Goal: Task Accomplishment & Management: Manage account settings

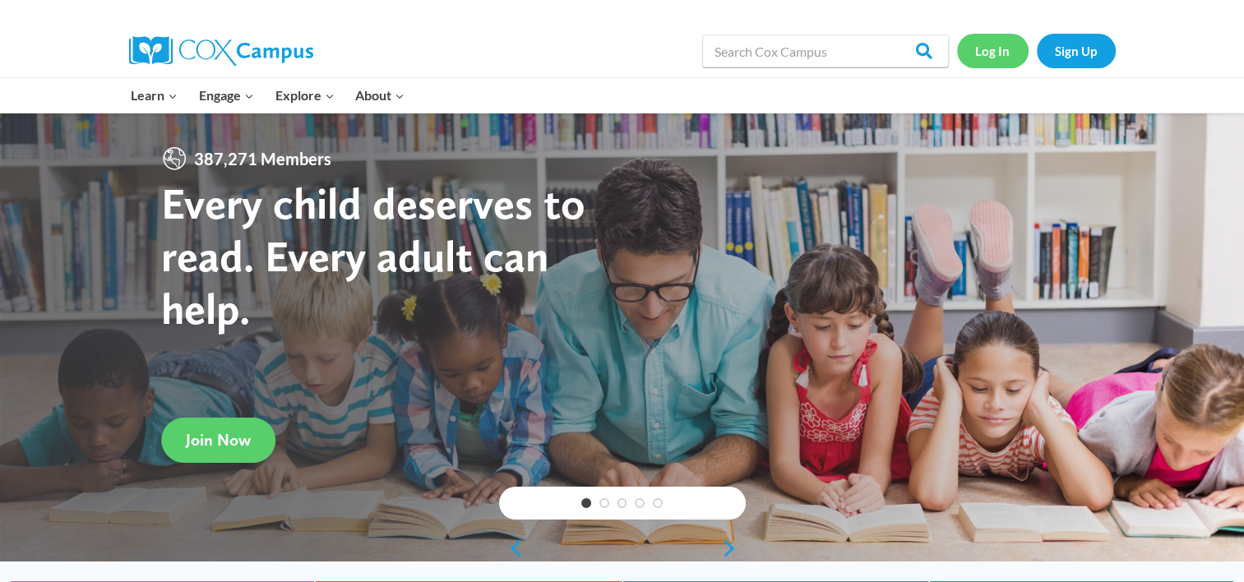
click at [990, 61] on link "Log In" at bounding box center [993, 51] width 72 height 34
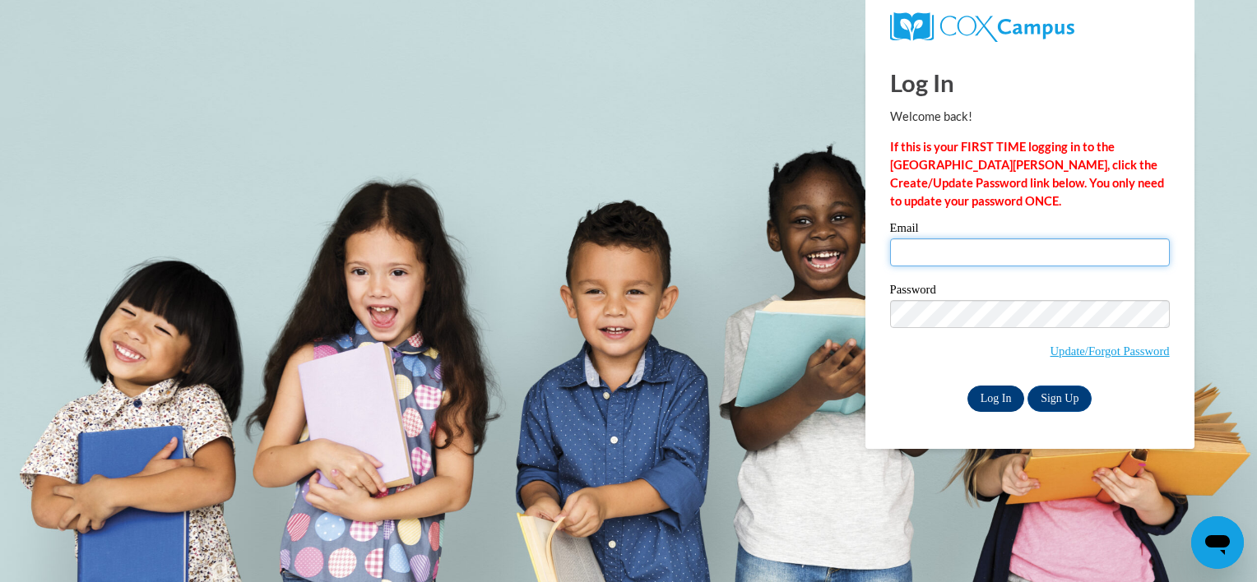
type input "[EMAIL_ADDRESS][DOMAIN_NAME]"
click at [983, 399] on input "Log In" at bounding box center [996, 399] width 58 height 26
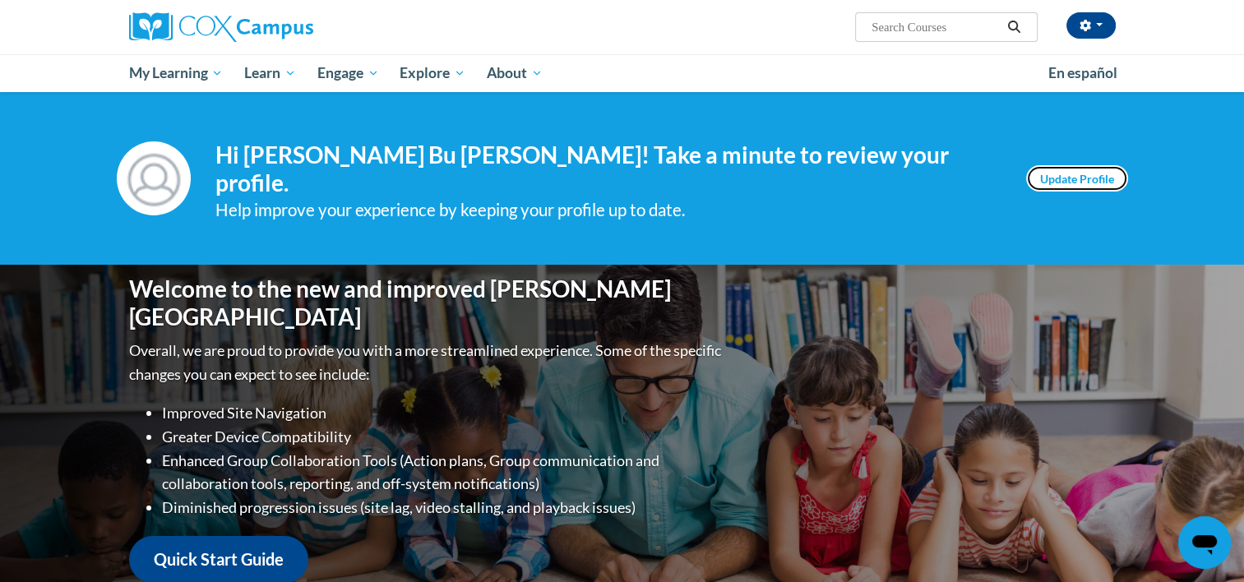
click at [1081, 178] on link "Update Profile" at bounding box center [1077, 178] width 102 height 26
